Goal: Transaction & Acquisition: Purchase product/service

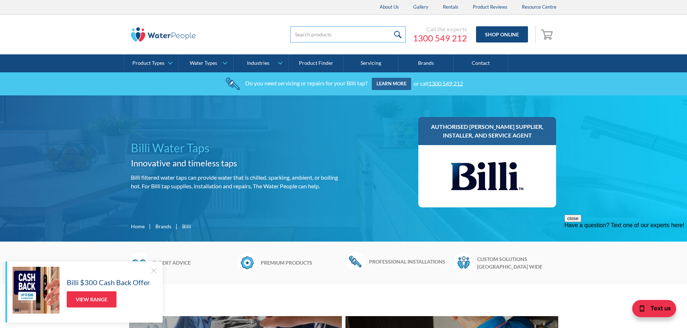
click at [343, 36] on input "search" at bounding box center [347, 34] width 115 height 16
type input "994052"
click at [390, 26] on input "submit" at bounding box center [397, 34] width 15 height 16
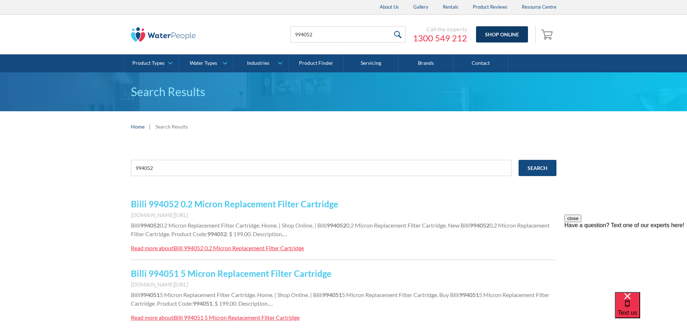
click at [498, 33] on link "Shop Online" at bounding box center [502, 34] width 52 height 16
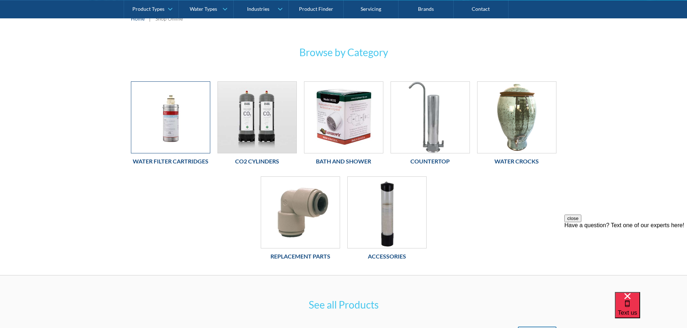
click at [170, 126] on img at bounding box center [170, 117] width 79 height 71
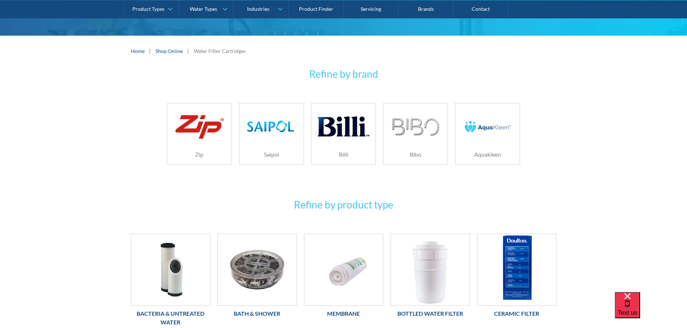
scroll to position [108, 0]
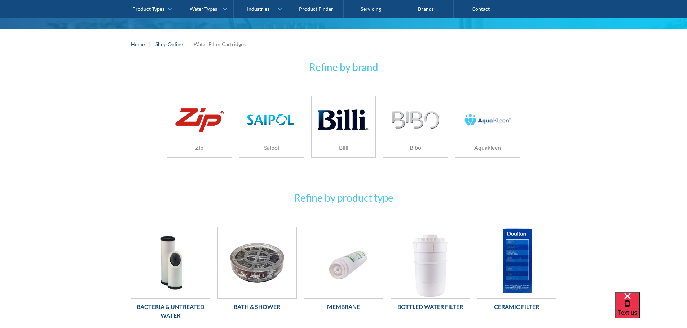
click at [348, 126] on img at bounding box center [343, 120] width 51 height 34
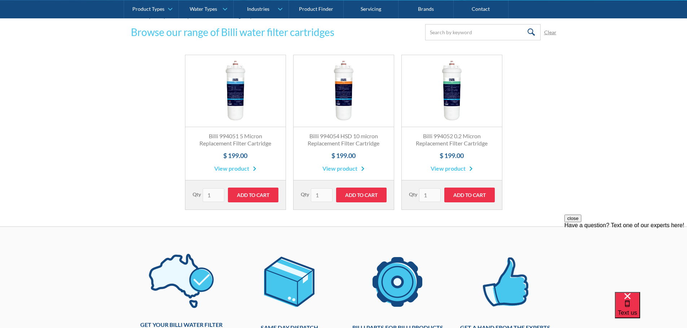
scroll to position [144, 0]
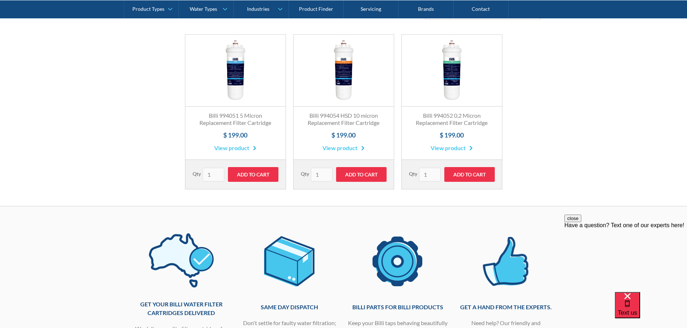
click at [450, 146] on link "View product" at bounding box center [451, 148] width 42 height 9
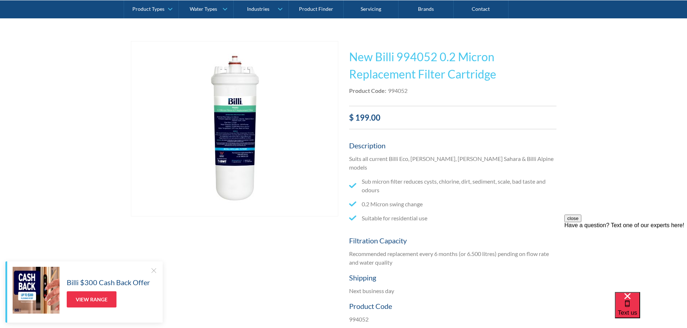
scroll to position [144, 0]
